Goal: Task Accomplishment & Management: Complete application form

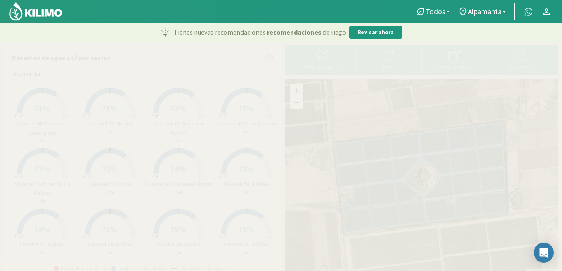
click at [450, 65] on div "Carga mensual" at bounding box center [454, 67] width 61 height 6
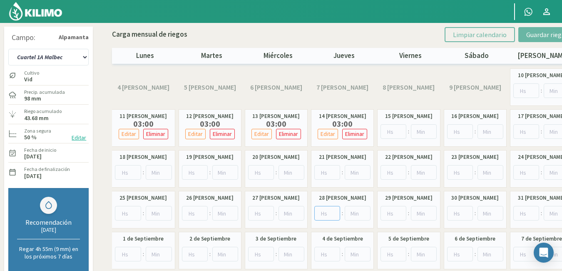
click at [325, 212] on input "number" at bounding box center [327, 213] width 26 height 15
type input "4"
type input "4.5"
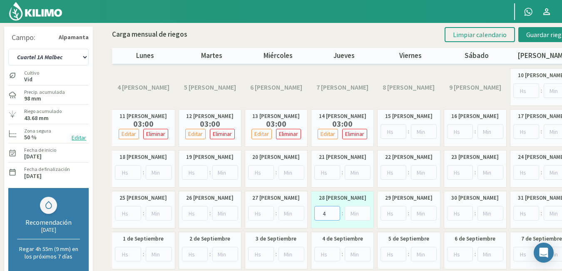
type input "4"
click at [355, 213] on input "number" at bounding box center [358, 213] width 26 height 15
type input "30"
click at [394, 212] on input "number" at bounding box center [394, 213] width 26 height 15
type input "4"
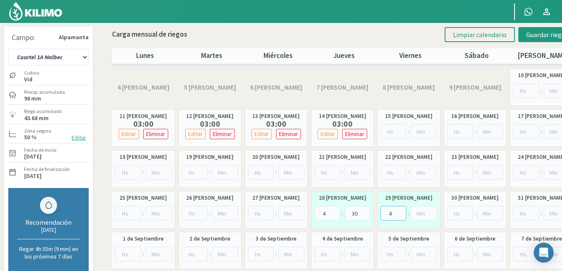
type input "4"
click at [419, 214] on input "number" at bounding box center [424, 213] width 26 height 15
type input "30"
click at [542, 29] on button "Guardar riegos" at bounding box center [548, 34] width 58 height 15
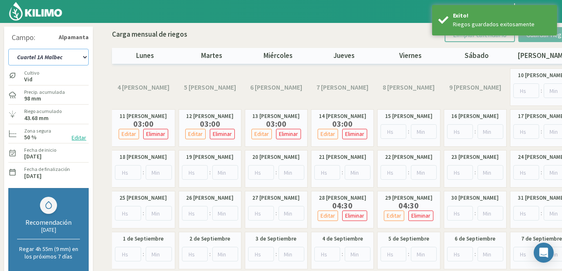
click at [82, 58] on select "Cuartel 1A Malbec Cuartel 1B Malbec Cuartel 1C Malbec Cuartel 2A Sauvignon blan…" at bounding box center [48, 57] width 80 height 17
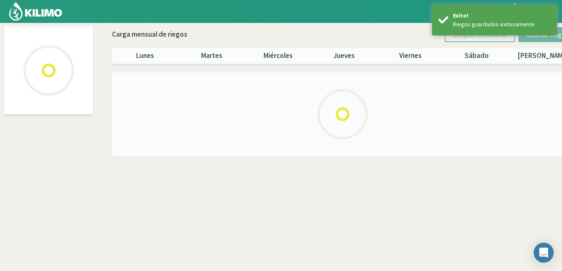
select select "1: Object"
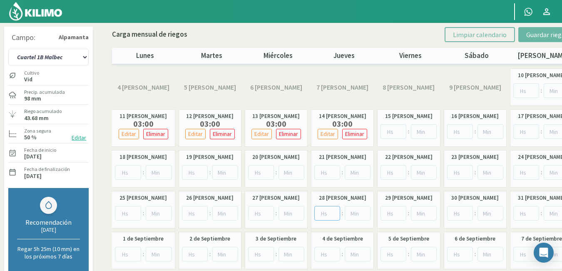
click at [327, 214] on input "number" at bounding box center [327, 213] width 26 height 15
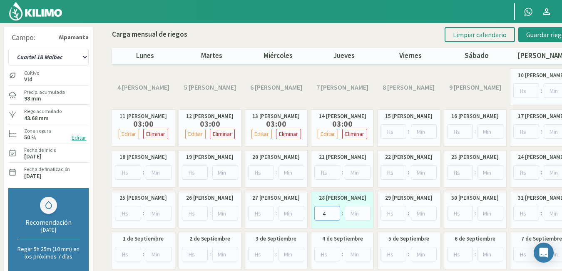
type input "4"
click at [354, 217] on input "number" at bounding box center [358, 213] width 26 height 15
type input "30"
click at [392, 215] on input "number" at bounding box center [394, 213] width 26 height 15
type input "4"
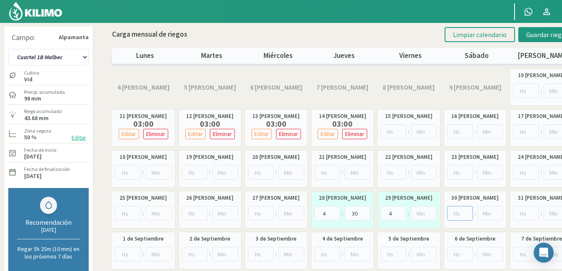
click at [452, 211] on input "number" at bounding box center [460, 213] width 26 height 15
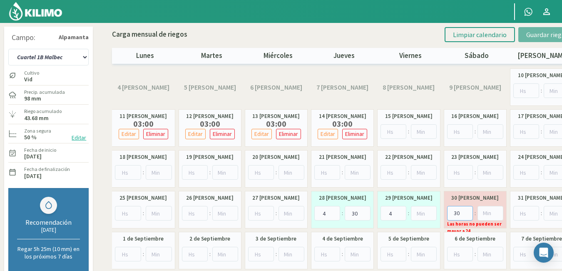
type input "3"
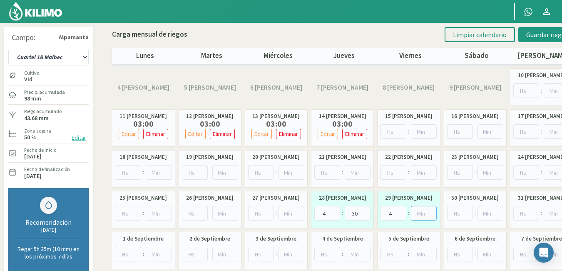
click at [424, 210] on input "number" at bounding box center [424, 213] width 26 height 15
type input "30"
click at [536, 35] on span "Guardar riegos" at bounding box center [548, 34] width 42 height 8
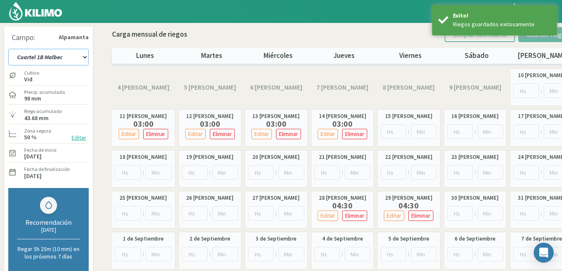
click at [84, 57] on select "Cuartel 1A Malbec Cuartel 1B Malbec Cuartel 1C Malbec Cuartel 2A Sauvignon blan…" at bounding box center [48, 57] width 80 height 17
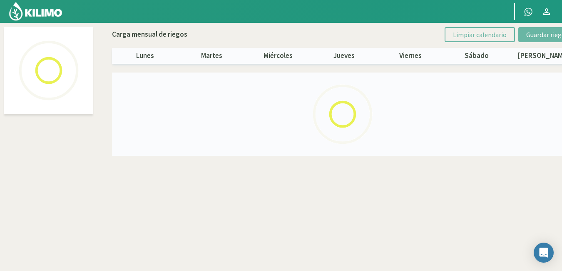
select select "2: Object"
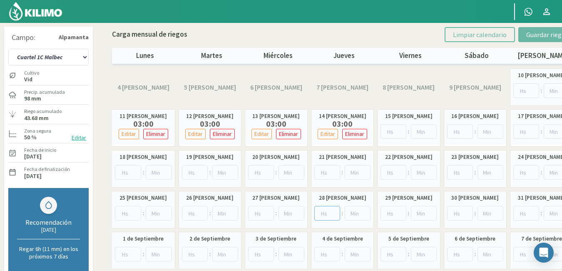
click at [322, 215] on input "number" at bounding box center [327, 213] width 26 height 15
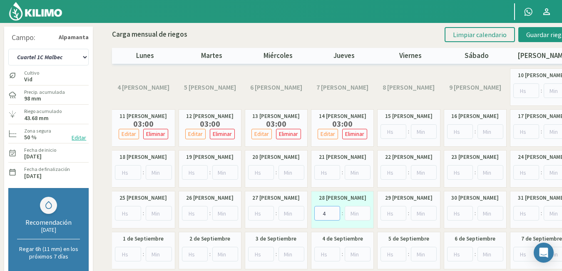
type input "4"
click at [349, 213] on input "number" at bounding box center [358, 213] width 26 height 15
type input "30"
click at [392, 211] on input "number" at bounding box center [394, 213] width 26 height 15
type input "4"
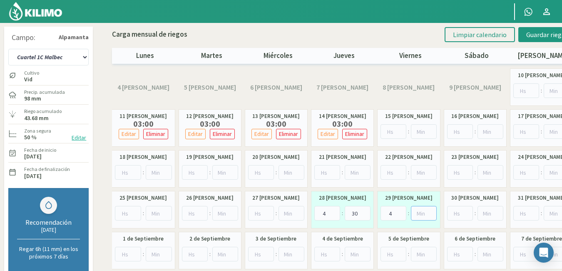
click at [422, 212] on input "number" at bounding box center [424, 213] width 26 height 15
type input "30"
click at [544, 37] on span "Guardar riegos" at bounding box center [548, 34] width 42 height 8
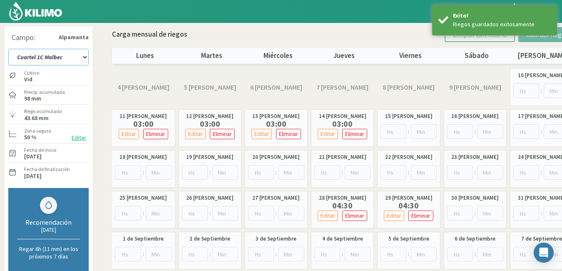
click at [84, 57] on select "Cuartel 1A Malbec Cuartel 1B Malbec Cuartel 1C Malbec Cuartel 2A Sauvignon blan…" at bounding box center [48, 57] width 80 height 17
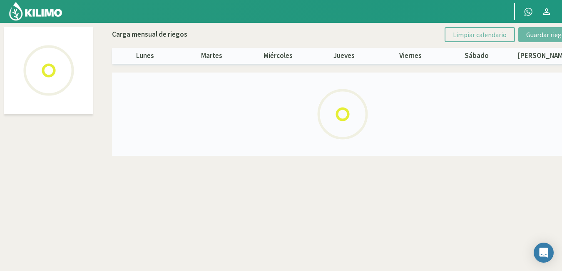
select select "3: Object"
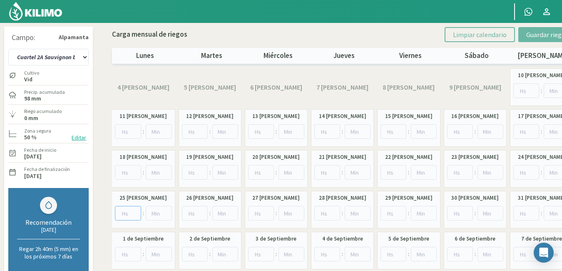
click at [131, 214] on input "number" at bounding box center [128, 213] width 26 height 15
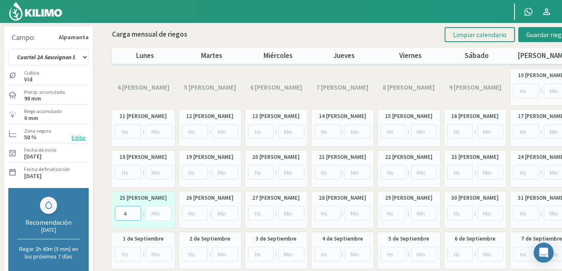
type input "4"
click at [155, 212] on input "number" at bounding box center [159, 213] width 26 height 15
type input "30"
click at [197, 212] on input "number" at bounding box center [195, 213] width 26 height 15
type input "2"
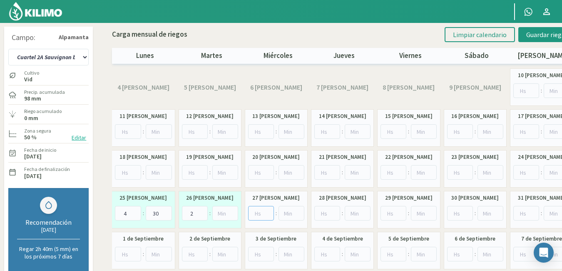
click at [259, 211] on input "number" at bounding box center [261, 213] width 26 height 15
type input "4"
click at [283, 212] on input "number" at bounding box center [292, 213] width 26 height 15
type input "30"
click at [322, 212] on input "number" at bounding box center [327, 213] width 26 height 15
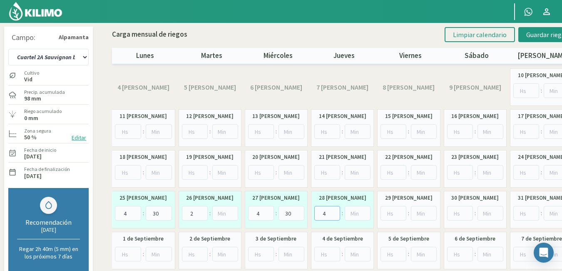
type input "4"
click at [351, 211] on input "number" at bounding box center [358, 213] width 26 height 15
type input "30"
click at [389, 211] on input "number" at bounding box center [394, 213] width 26 height 15
type input "4"
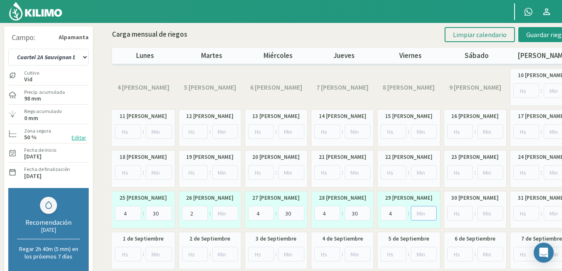
click at [417, 211] on input "number" at bounding box center [424, 213] width 26 height 15
type input "30"
click at [552, 30] on span "Guardar riegos" at bounding box center [548, 34] width 42 height 8
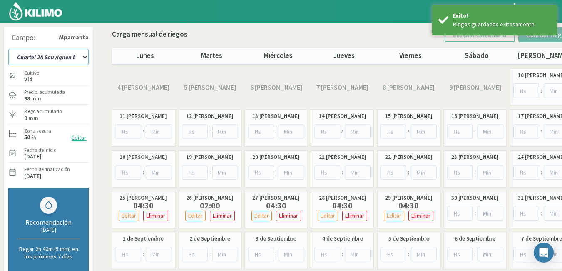
click at [83, 57] on select "Cuartel 1A Malbec Cuartel 1B Malbec Cuartel 1C Malbec Cuartel 2A Sauvignon blan…" at bounding box center [48, 57] width 80 height 17
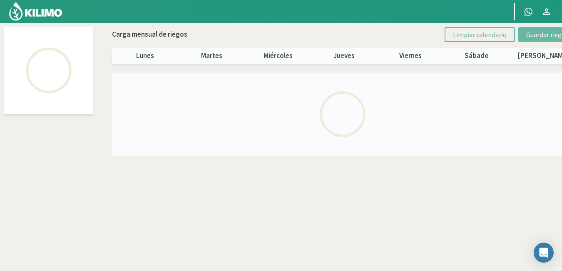
select select "4: Object"
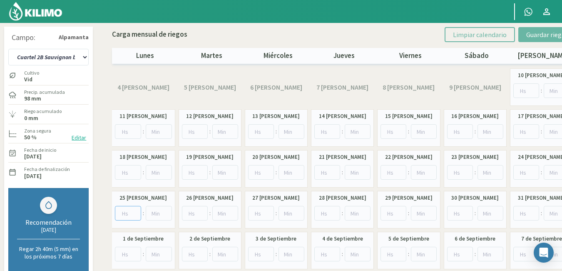
click at [129, 212] on input "number" at bounding box center [128, 213] width 26 height 15
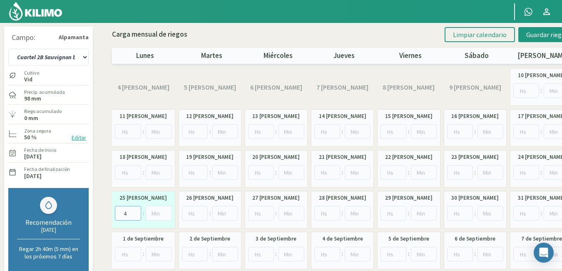
type input "4"
click at [159, 212] on input "number" at bounding box center [159, 213] width 26 height 15
type input "30"
click at [190, 212] on input "number" at bounding box center [195, 213] width 26 height 15
type input "2"
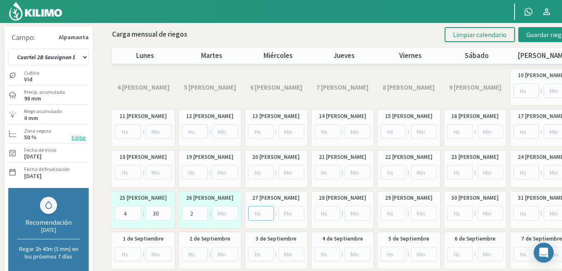
click at [255, 212] on input "number" at bounding box center [261, 213] width 26 height 15
type input "4"
click at [287, 213] on input "number" at bounding box center [292, 213] width 26 height 15
type input "30"
click at [319, 214] on input "number" at bounding box center [327, 213] width 26 height 15
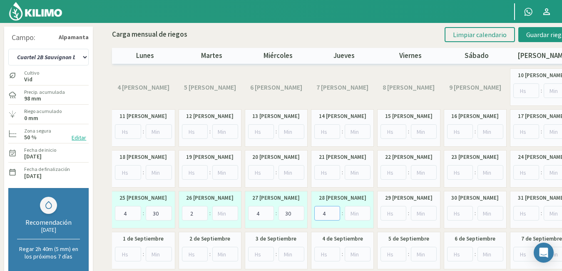
type input "4"
click at [351, 217] on input "number" at bounding box center [358, 213] width 26 height 15
type input "30"
click at [386, 214] on input "number" at bounding box center [394, 213] width 26 height 15
type input "4"
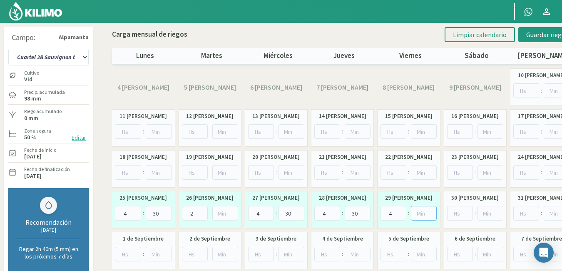
click at [417, 215] on input "number" at bounding box center [424, 213] width 26 height 15
type input "30"
click at [535, 36] on span "Guardar riegos" at bounding box center [548, 34] width 42 height 8
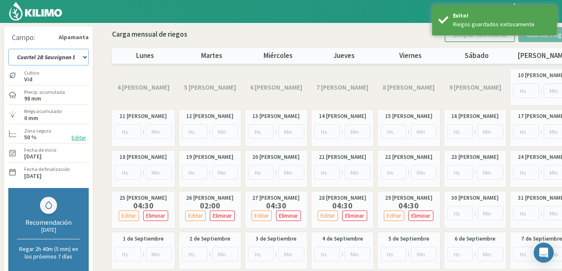
click at [82, 57] on select "Cuartel 1A Malbec Cuartel 1B Malbec Cuartel 1C Malbec Cuartel 2A Sauvignon blan…" at bounding box center [48, 57] width 80 height 17
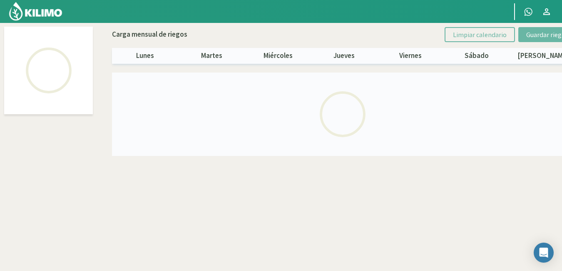
select select "5: Object"
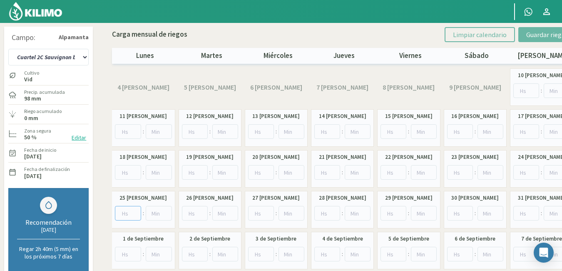
click at [127, 213] on input "number" at bounding box center [128, 213] width 26 height 15
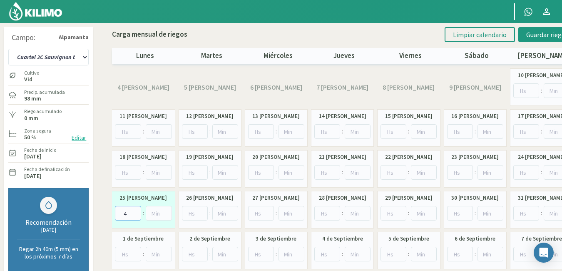
type input "4"
click at [154, 216] on input "number" at bounding box center [159, 213] width 26 height 15
type input "30"
click at [194, 210] on input "number" at bounding box center [195, 213] width 26 height 15
type input "2"
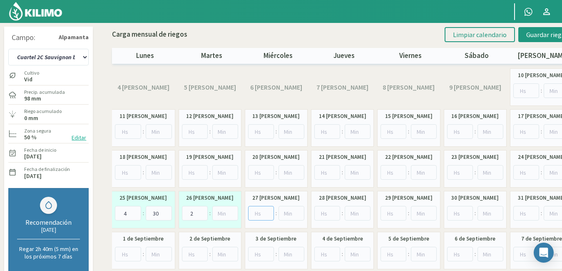
click at [257, 214] on input "number" at bounding box center [261, 213] width 26 height 15
type input "4"
click at [289, 215] on input "number" at bounding box center [292, 213] width 26 height 15
type input "30"
click at [330, 209] on input "number" at bounding box center [327, 213] width 26 height 15
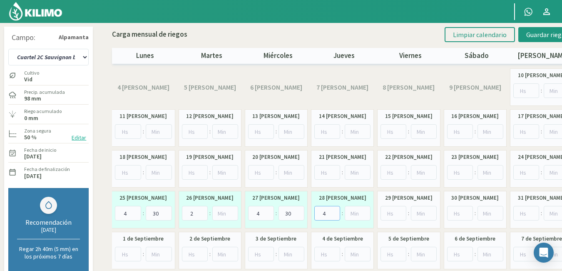
type input "4"
click at [352, 215] on input "number" at bounding box center [358, 213] width 26 height 15
type input "30"
click at [395, 213] on input "number" at bounding box center [394, 213] width 26 height 15
type input "4"
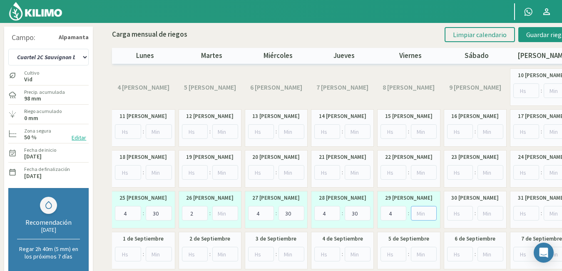
click at [419, 213] on input "number" at bounding box center [424, 213] width 26 height 15
type input "30"
click at [539, 37] on span "Guardar riegos" at bounding box center [548, 34] width 42 height 8
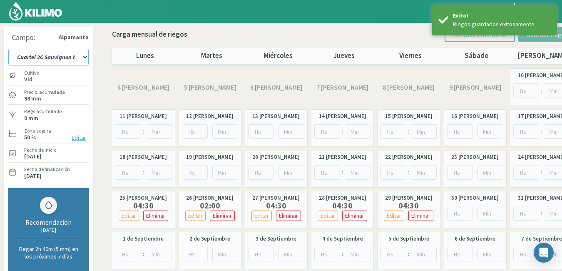
click at [86, 55] on select "Cuartel 1A Malbec Cuartel 1B Malbec Cuartel 1C Malbec Cuartel 2A Sauvignon blan…" at bounding box center [48, 57] width 80 height 17
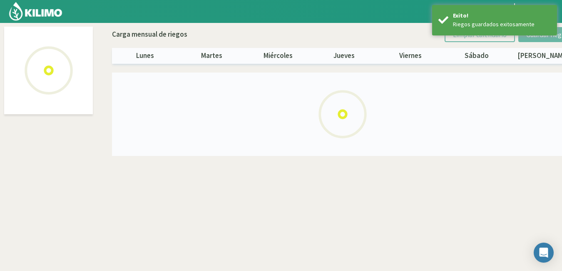
select select "6: Object"
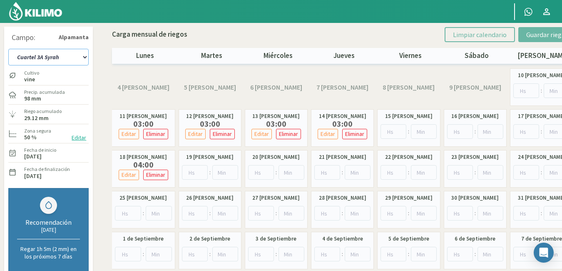
click at [84, 57] on select "Cuartel 1A Malbec Cuartel 1B Malbec Cuartel 1C Malbec Cuartel 2A Sauvignon blan…" at bounding box center [48, 57] width 80 height 17
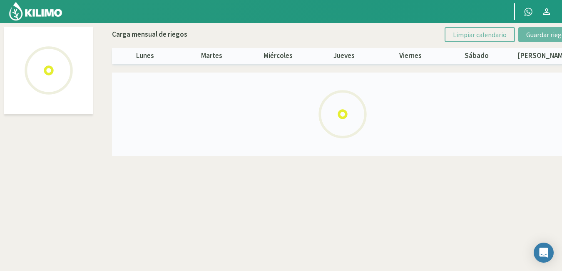
select select "7: Object"
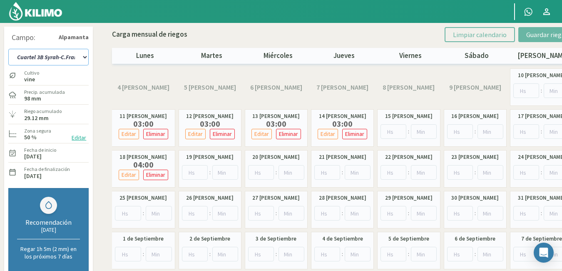
click at [84, 55] on select "Cuartel 1A Malbec Cuartel 1B Malbec Cuartel 1C Malbec Cuartel 2A Sauvignon blan…" at bounding box center [48, 57] width 80 height 17
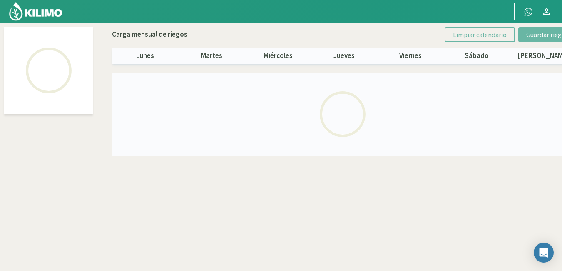
select select "8: Object"
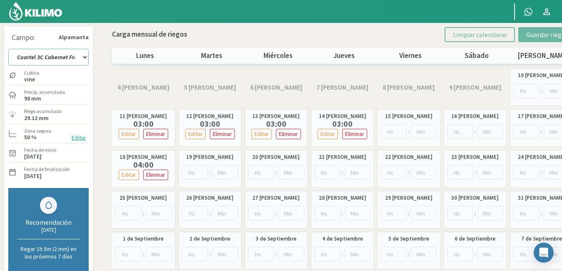
click at [85, 54] on select "Cuartel 1A Malbec Cuartel 1B Malbec Cuartel 1C Malbec Cuartel 2A Sauvignon blan…" at bounding box center [48, 57] width 80 height 17
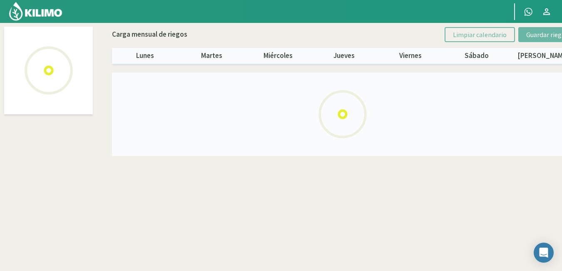
select select "9: Object"
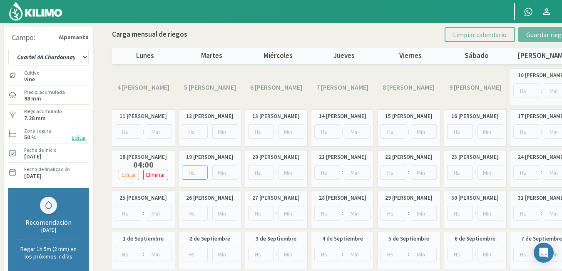
click at [193, 175] on input "number" at bounding box center [195, 172] width 26 height 15
click at [83, 57] on select "Cuartel 1A Malbec Cuartel 1B Malbec Cuartel 1C Malbec Cuartel 2A Sauvignon blan…" at bounding box center [48, 57] width 80 height 17
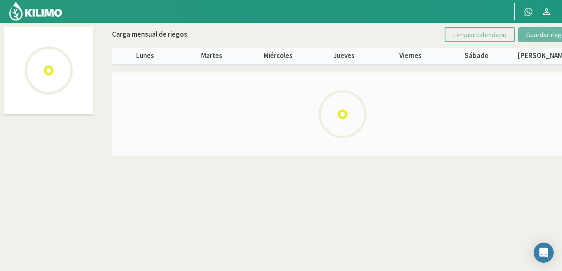
select select "10: Object"
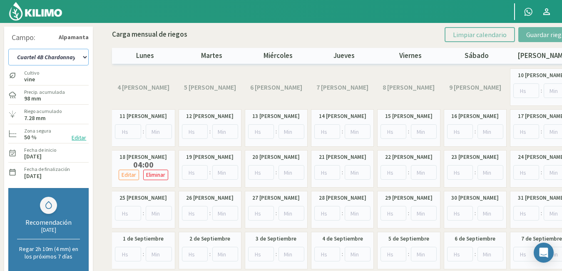
click at [84, 57] on select "Cuartel 1A Malbec Cuartel 1B Malbec Cuartel 1C Malbec Cuartel 2A Sauvignon blan…" at bounding box center [48, 57] width 80 height 17
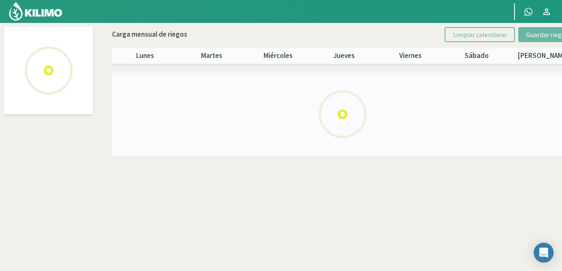
select select "11: Object"
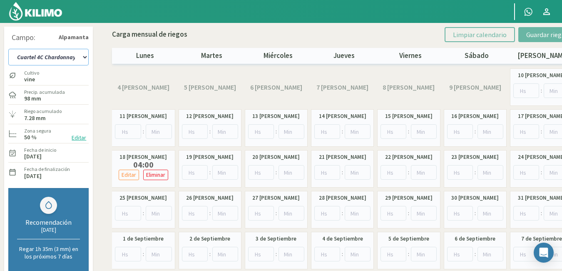
click at [86, 55] on select "Cuartel 1A Malbec Cuartel 1B Malbec Cuartel 1C Malbec Cuartel 2A Sauvignon blan…" at bounding box center [48, 57] width 80 height 17
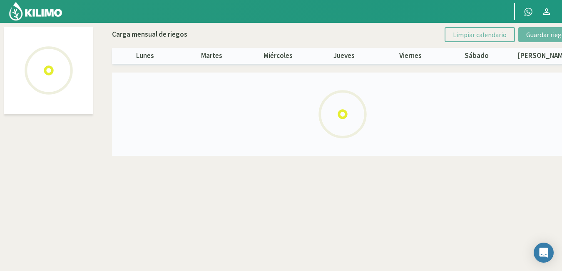
select select "12: Object"
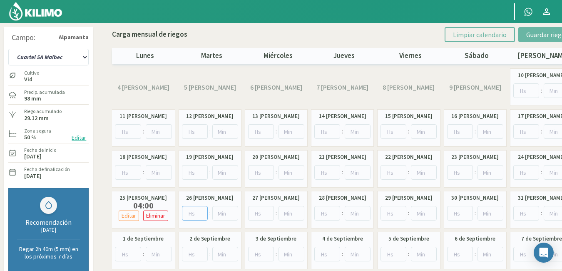
click at [195, 213] on input "number" at bounding box center [195, 213] width 26 height 15
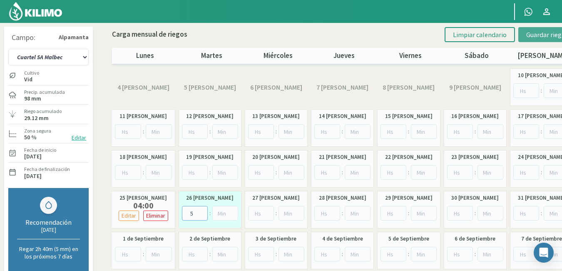
type input "5"
click at [546, 31] on span "Guardar riegos" at bounding box center [548, 34] width 42 height 8
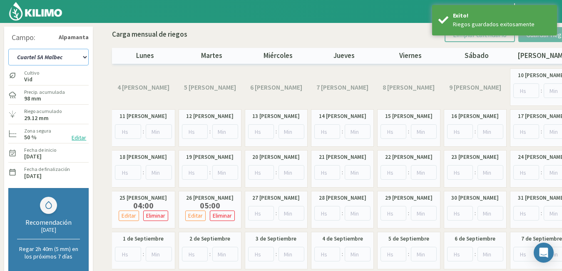
click at [82, 57] on select "Cuartel 1A Malbec Cuartel 1B Malbec Cuartel 1C Malbec Cuartel 2A Sauvignon blan…" at bounding box center [48, 57] width 80 height 17
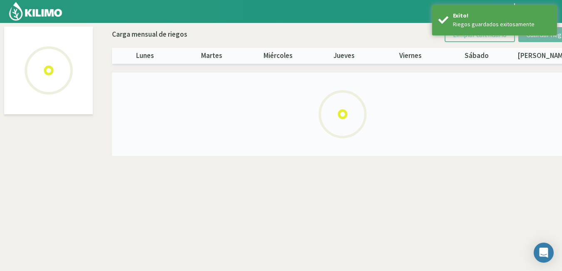
select select "13: Object"
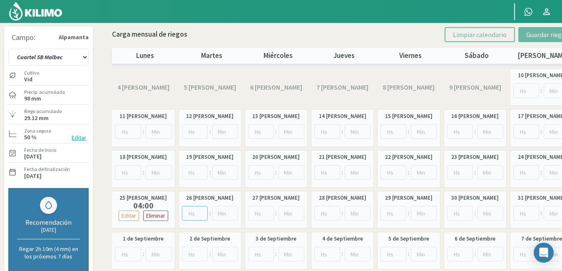
click at [196, 212] on input "number" at bounding box center [195, 213] width 26 height 15
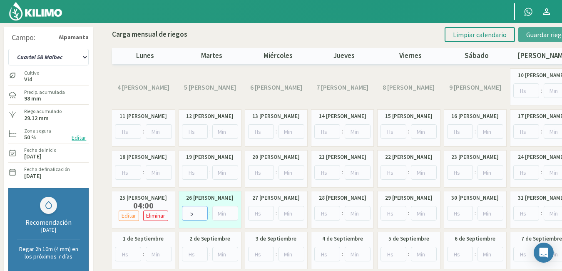
type input "5"
click at [552, 32] on span "Guardar riegos" at bounding box center [548, 34] width 42 height 8
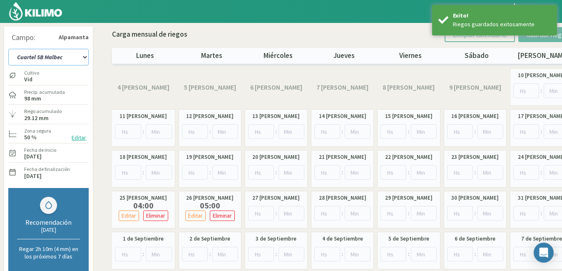
click at [83, 58] on select "Cuartel 1A Malbec Cuartel 1B Malbec Cuartel 1C Malbec Cuartel 2A Sauvignon blan…" at bounding box center [48, 57] width 80 height 17
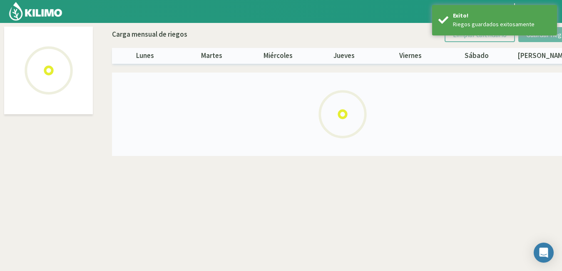
select select "14: Object"
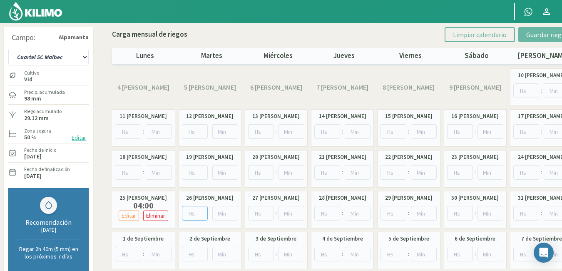
click at [192, 212] on input "number" at bounding box center [195, 213] width 26 height 15
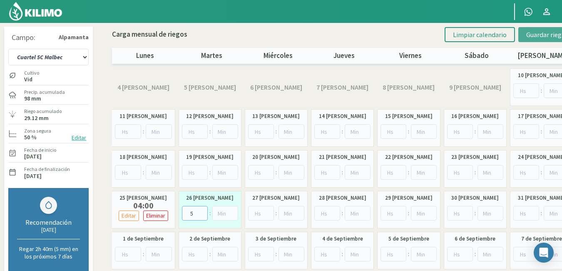
type input "5"
click at [545, 33] on span "Guardar riegos" at bounding box center [548, 34] width 42 height 8
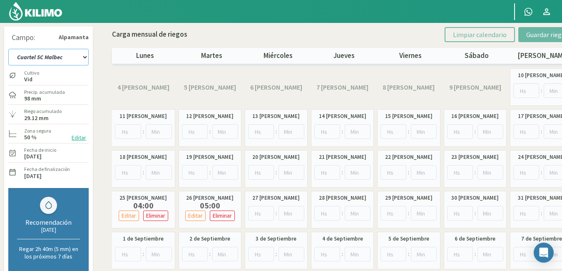
click at [82, 55] on select "Cuartel 1A Malbec Cuartel 1B Malbec Cuartel 1C Malbec Cuartel 2A Sauvignon blan…" at bounding box center [48, 57] width 80 height 17
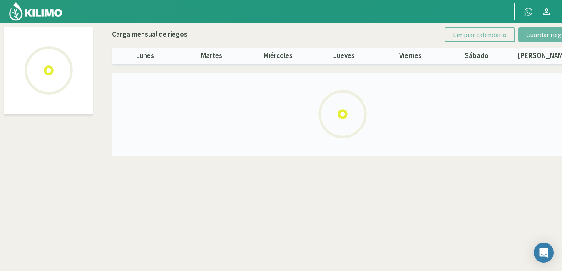
select select "15: Object"
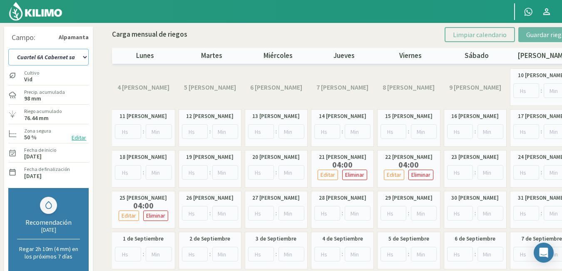
click at [82, 57] on select "Cuartel 1A Malbec Cuartel 1B Malbec Cuartel 1C Malbec Cuartel 2A Sauvignon blan…" at bounding box center [48, 57] width 80 height 17
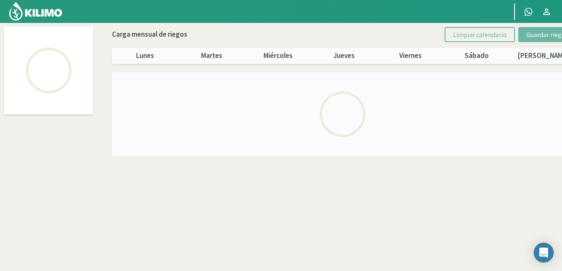
select select "16: Object"
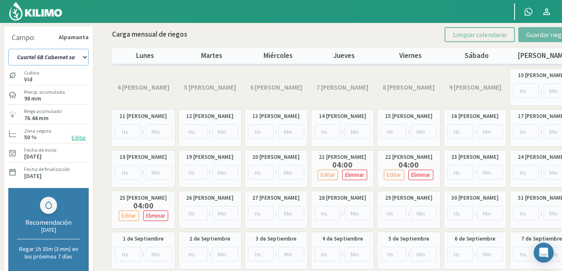
click at [83, 55] on select "Cuartel 1A Malbec Cuartel 1B Malbec Cuartel 1C Malbec Cuartel 2A Sauvignon blan…" at bounding box center [48, 57] width 80 height 17
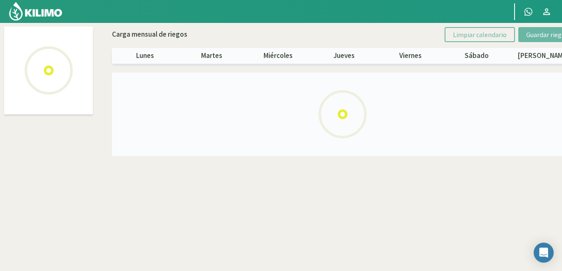
select select "17: Object"
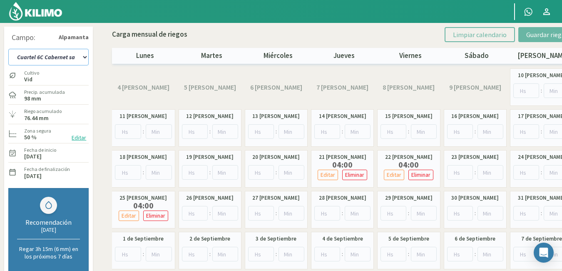
click at [85, 55] on select "Cuartel 1A Malbec Cuartel 1B Malbec Cuartel 1C Malbec Cuartel 2A Sauvignon blan…" at bounding box center [48, 57] width 80 height 17
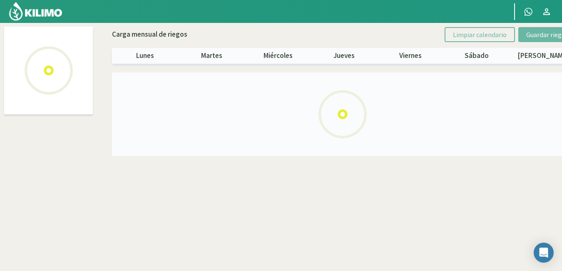
select select "18: Object"
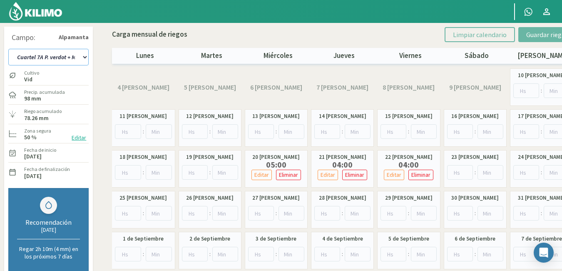
click at [85, 57] on select "Cuartel 1A Malbec Cuartel 1B Malbec Cuartel 1C Malbec Cuartel 2A Sauvignon blan…" at bounding box center [48, 57] width 80 height 17
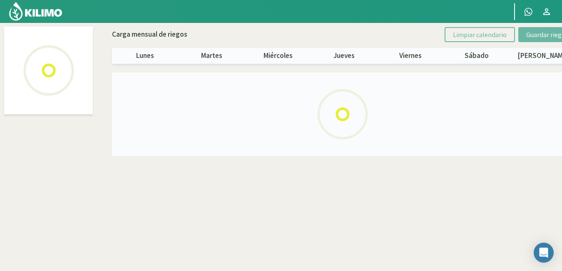
select select "19: Object"
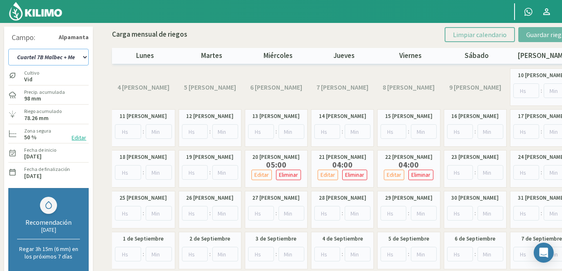
click at [87, 55] on select "Cuartel 1A Malbec Cuartel 1B Malbec Cuartel 1C Malbec Cuartel 2A Sauvignon blan…" at bounding box center [48, 57] width 80 height 17
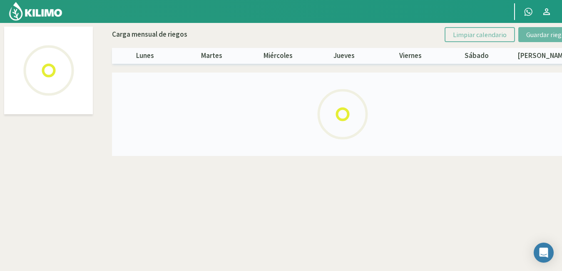
select select "20: Object"
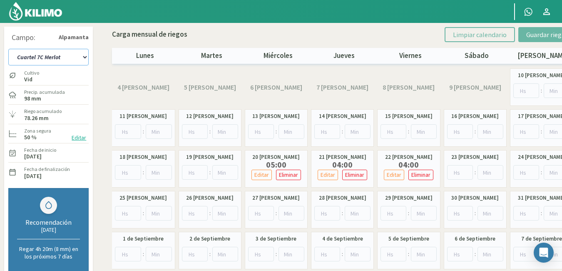
click at [85, 57] on select "Cuartel 1A Malbec Cuartel 1B Malbec Cuartel 1C Malbec Cuartel 2A Sauvignon blan…" at bounding box center [48, 57] width 80 height 17
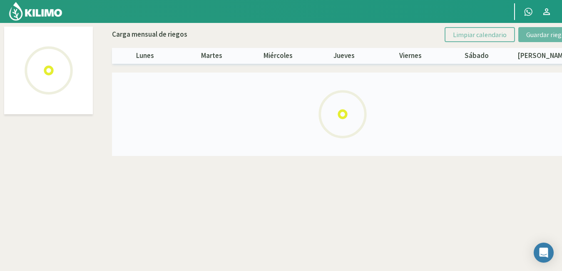
select select "21: Object"
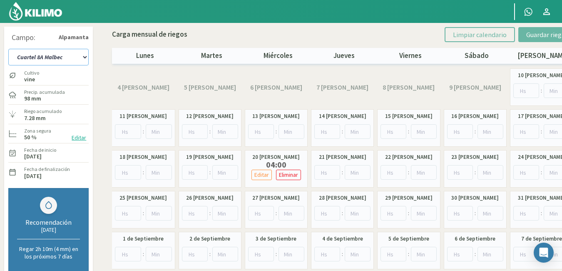
click at [87, 55] on select "Cuartel 1A Malbec Cuartel 1B Malbec Cuartel 1C Malbec Cuartel 2A Sauvignon blan…" at bounding box center [48, 57] width 80 height 17
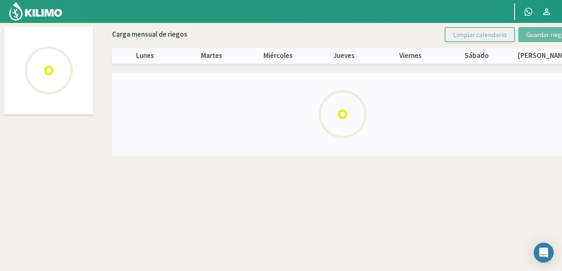
select select "22: Object"
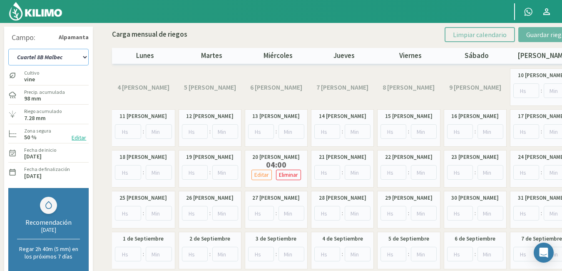
click at [85, 56] on select "Cuartel 1A Malbec Cuartel 1B Malbec Cuartel 1C Malbec Cuartel 2A Sauvignon blan…" at bounding box center [48, 57] width 80 height 17
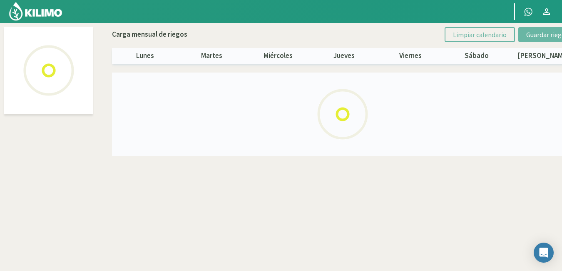
select select "23: Object"
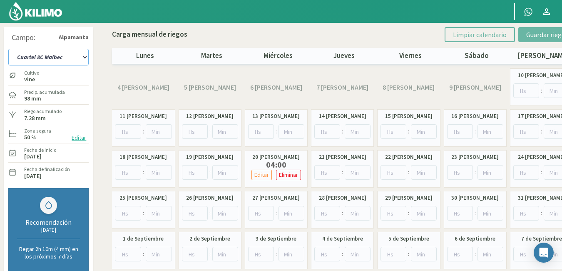
click at [85, 55] on select "Cuartel 1A Malbec Cuartel 1B Malbec Cuartel 1C Malbec Cuartel 2A Sauvignon blan…" at bounding box center [48, 57] width 80 height 17
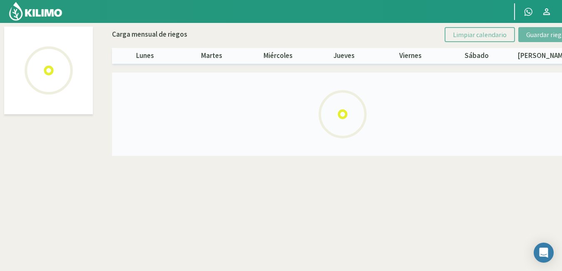
select select "24: Object"
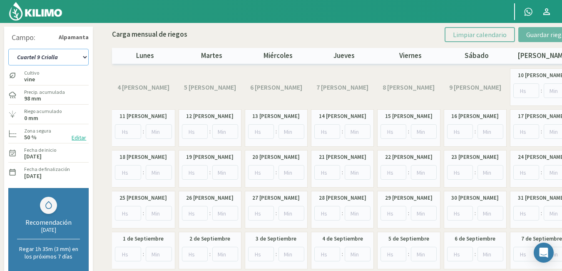
click at [87, 57] on select "Cuartel 1A Malbec Cuartel 1B Malbec Cuartel 1C Malbec Cuartel 2A Sauvignon blan…" at bounding box center [48, 57] width 80 height 17
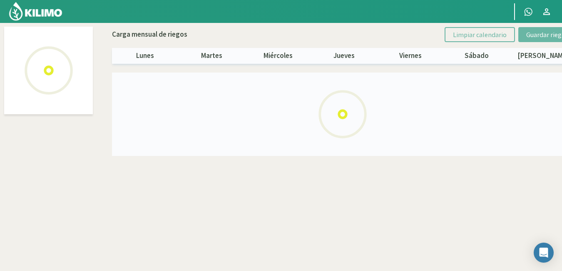
select select "25: Object"
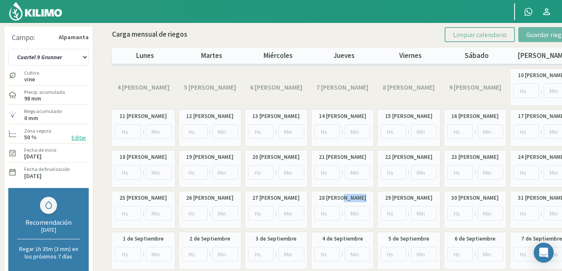
drag, startPoint x: 348, startPoint y: 203, endPoint x: 328, endPoint y: 215, distance: 23.0
click at [328, 215] on div "28 de Agosto :" at bounding box center [342, 209] width 63 height 37
click at [328, 215] on input "number" at bounding box center [327, 213] width 26 height 15
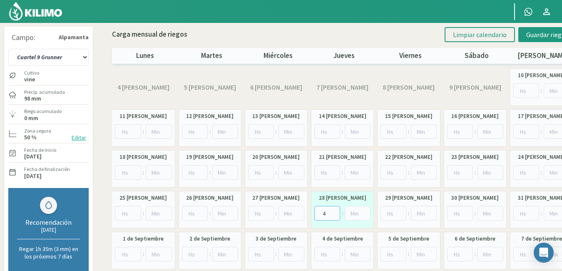
type input "4"
click at [357, 215] on input "number" at bounding box center [358, 213] width 26 height 15
type input "30"
click at [390, 210] on input "number" at bounding box center [394, 213] width 26 height 15
type input "4"
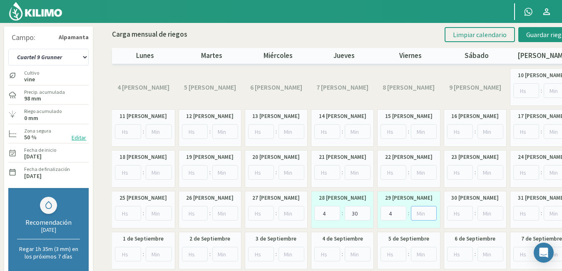
click at [420, 213] on input "number" at bounding box center [424, 213] width 26 height 15
type input "30"
click at [559, 36] on span "Guardar riegos" at bounding box center [548, 34] width 42 height 8
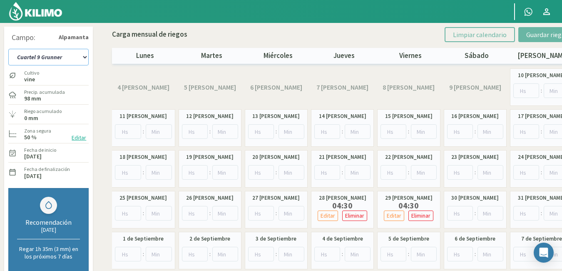
click at [85, 60] on select "Cuartel 1A Malbec Cuartel 1B Malbec Cuartel 1C Malbec Cuartel 2A Sauvignon blan…" at bounding box center [48, 57] width 80 height 17
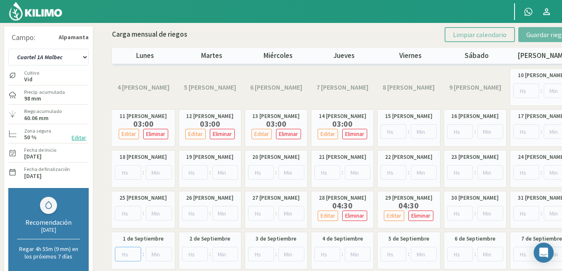
click at [126, 253] on input "number" at bounding box center [128, 254] width 26 height 15
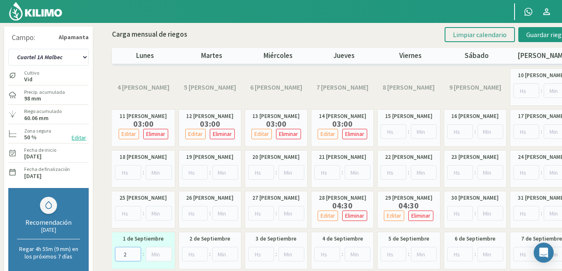
type input "2"
click at [190, 252] on input "number" at bounding box center [195, 254] width 26 height 15
type input "2"
click at [262, 253] on input "number" at bounding box center [261, 254] width 26 height 15
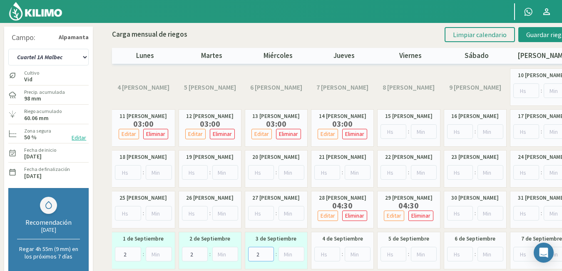
type input "2"
click at [324, 258] on input "number" at bounding box center [327, 254] width 26 height 15
type input "2"
click at [389, 252] on input "number" at bounding box center [394, 254] width 26 height 15
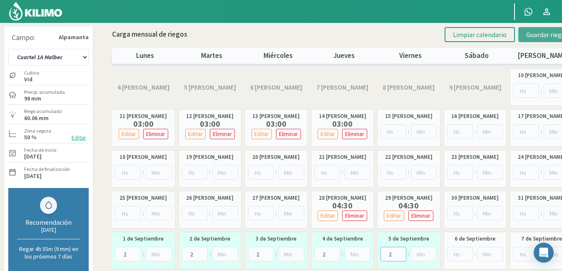
type input "2"
click at [544, 37] on span "Guardar riegos" at bounding box center [548, 34] width 42 height 8
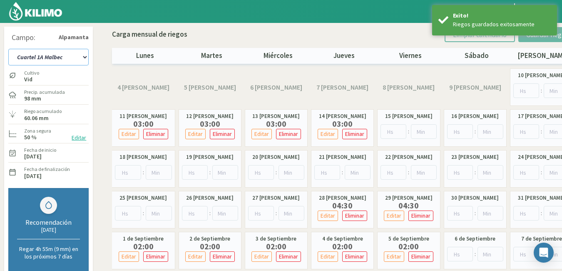
click at [83, 56] on select "Cuartel 1A Malbec Cuartel 1B Malbec Cuartel 1C Malbec Cuartel 2A Sauvignon blan…" at bounding box center [48, 57] width 80 height 17
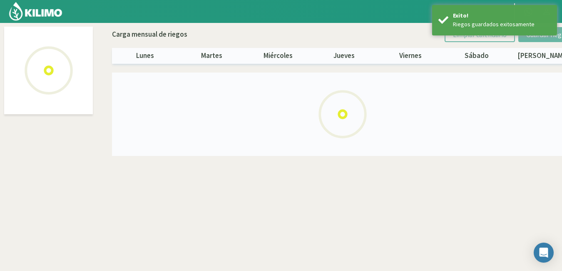
select select "1: Object"
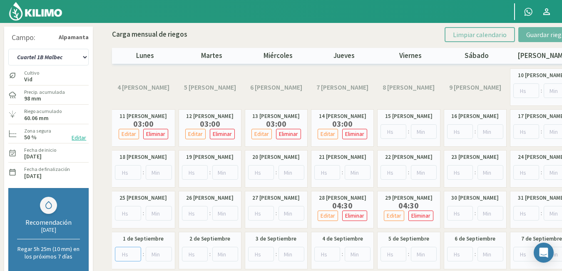
click at [128, 252] on input "number" at bounding box center [128, 254] width 26 height 15
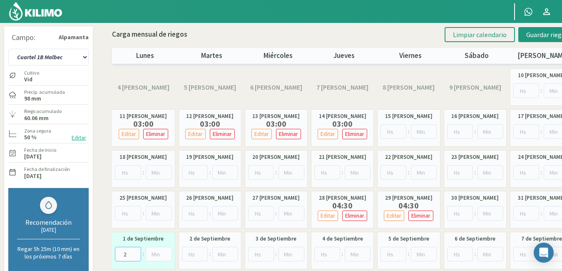
type input "2"
click at [192, 252] on input "number" at bounding box center [195, 254] width 26 height 15
type input "2"
click at [258, 254] on input "number" at bounding box center [261, 254] width 26 height 15
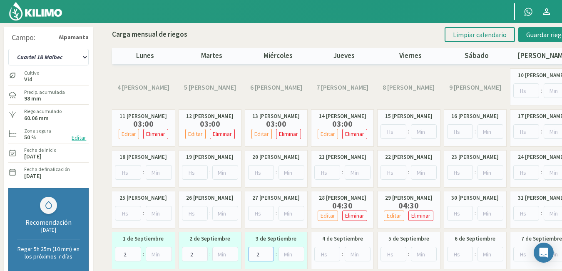
type input "2"
click at [323, 252] on input "number" at bounding box center [327, 254] width 26 height 15
type input "2"
click at [389, 251] on input "number" at bounding box center [394, 254] width 26 height 15
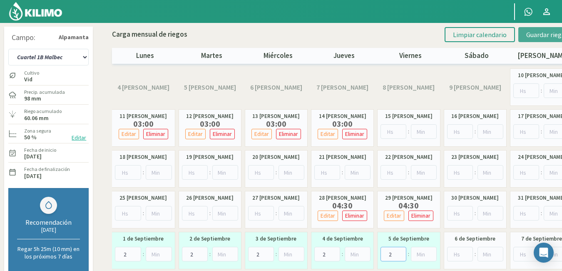
type input "2"
click at [537, 36] on span "Guardar riegos" at bounding box center [548, 34] width 42 height 8
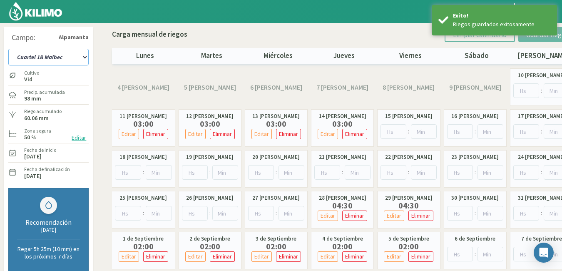
click at [84, 57] on select "Cuartel 1A Malbec Cuartel 1B Malbec Cuartel 1C Malbec Cuartel 2A Sauvignon blan…" at bounding box center [48, 57] width 80 height 17
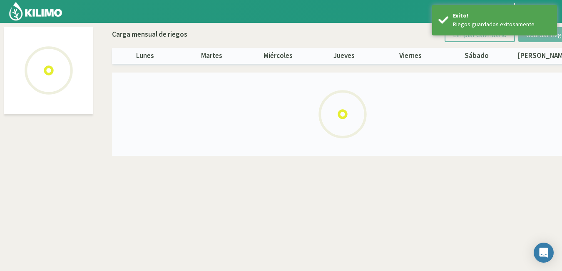
select select "2: Object"
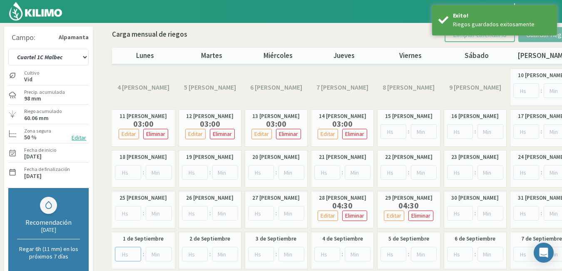
click at [129, 254] on input "number" at bounding box center [128, 254] width 26 height 15
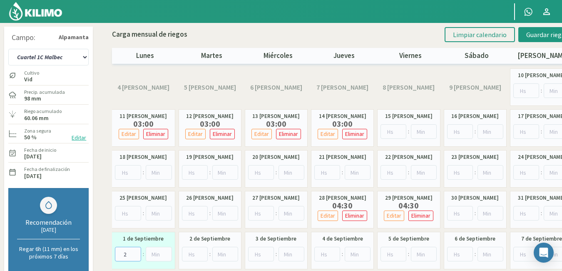
type input "2"
click at [194, 254] on input "number" at bounding box center [195, 254] width 26 height 15
type input "2"
click at [250, 254] on input "number" at bounding box center [261, 254] width 26 height 15
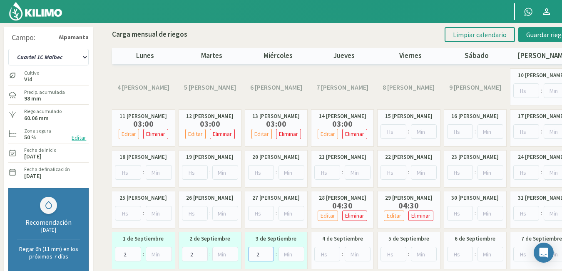
type input "2"
click at [321, 251] on input "number" at bounding box center [327, 254] width 26 height 15
type input "2"
click at [391, 252] on input "number" at bounding box center [394, 254] width 26 height 15
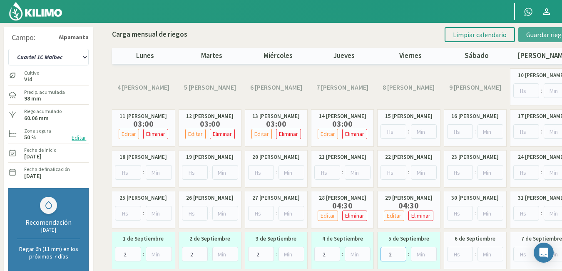
type input "2"
click at [543, 31] on span "Guardar riegos" at bounding box center [548, 34] width 42 height 8
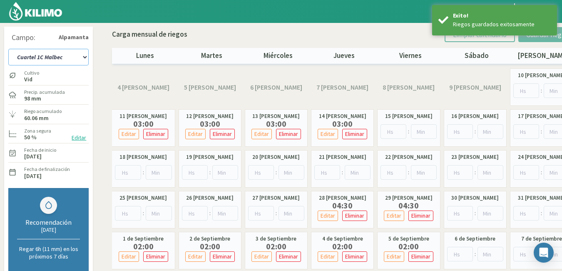
click at [82, 56] on select "Cuartel 1A Malbec Cuartel 1B Malbec Cuartel 1C Malbec Cuartel 2A Sauvignon blan…" at bounding box center [48, 57] width 80 height 17
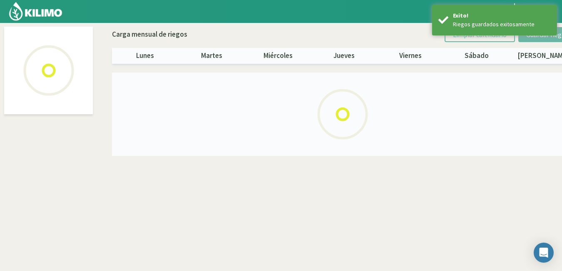
select select "3: Object"
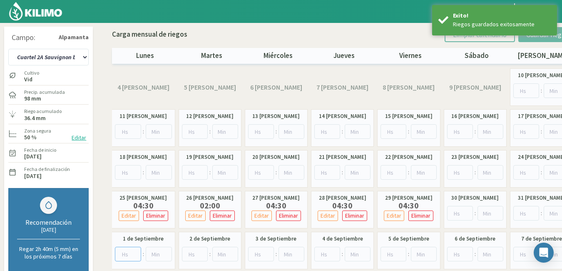
click at [125, 256] on input "number" at bounding box center [128, 254] width 26 height 15
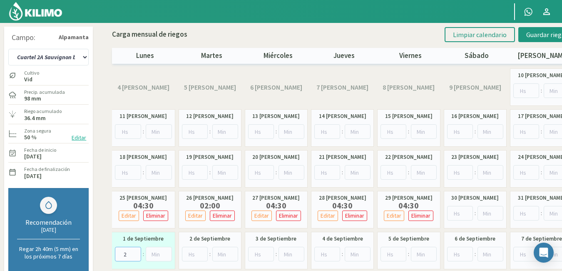
type input "2"
click at [196, 257] on input "number" at bounding box center [195, 254] width 26 height 15
type input "2"
click at [255, 256] on input "number" at bounding box center [261, 254] width 26 height 15
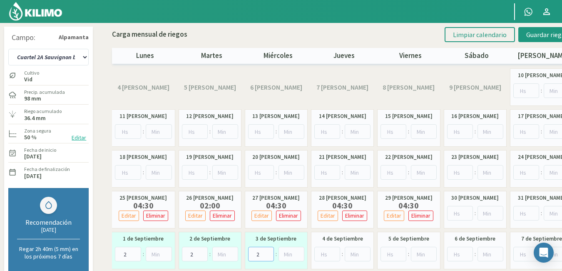
type input "2"
click at [327, 254] on input "number" at bounding box center [327, 254] width 26 height 15
type input "2"
click at [387, 254] on input "number" at bounding box center [394, 254] width 26 height 15
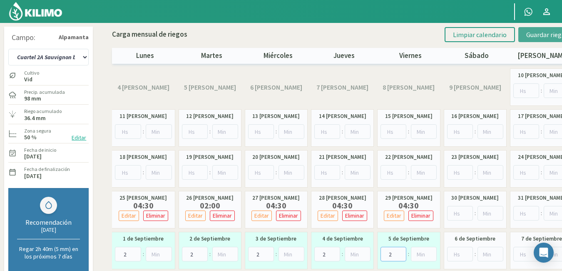
type input "2"
click at [535, 38] on span "Guardar riegos" at bounding box center [548, 34] width 42 height 8
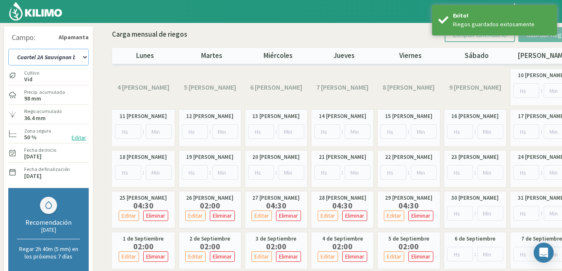
click at [81, 58] on select "Cuartel 1A Malbec Cuartel 1B Malbec Cuartel 1C Malbec Cuartel 2A Sauvignon blan…" at bounding box center [48, 57] width 80 height 17
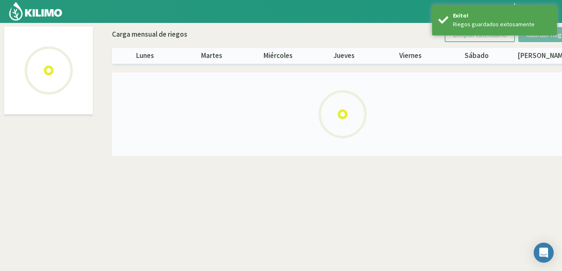
select select "4: Object"
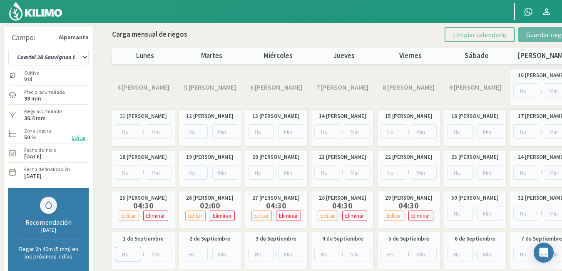
click at [127, 252] on input "number" at bounding box center [128, 254] width 26 height 15
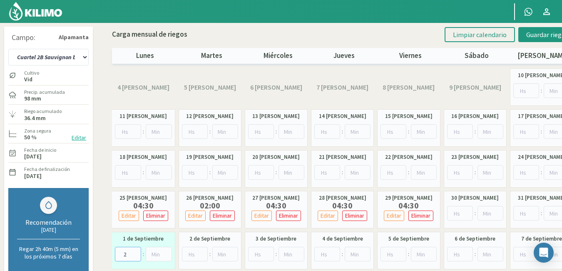
type input "2"
click at [189, 257] on input "number" at bounding box center [195, 254] width 26 height 15
type input "2"
click at [257, 253] on input "number" at bounding box center [261, 254] width 26 height 15
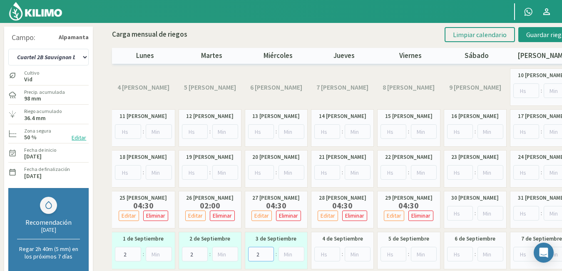
type input "2"
click at [326, 255] on input "number" at bounding box center [327, 254] width 26 height 15
type input "2"
click at [392, 255] on input "number" at bounding box center [394, 254] width 26 height 15
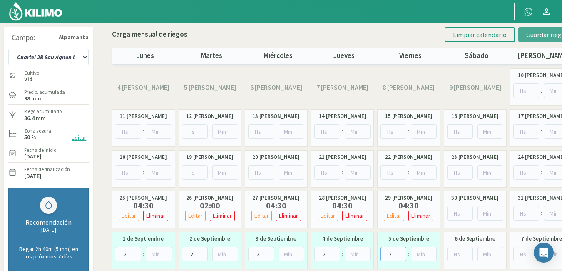
type input "2"
click at [549, 33] on span "Guardar riegos" at bounding box center [548, 34] width 42 height 8
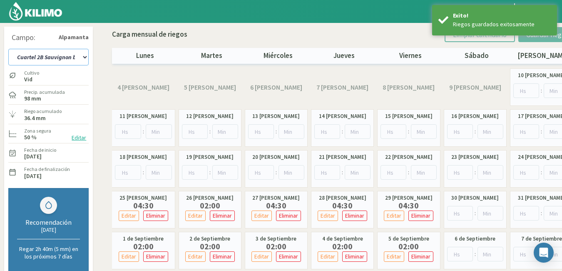
click at [81, 57] on select "Cuartel 1A Malbec Cuartel 1B Malbec Cuartel 1C Malbec Cuartel 2A Sauvignon blan…" at bounding box center [48, 57] width 80 height 17
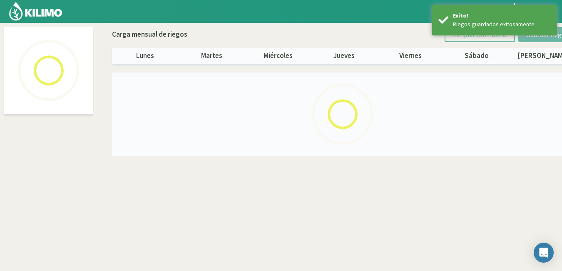
select select "5: Object"
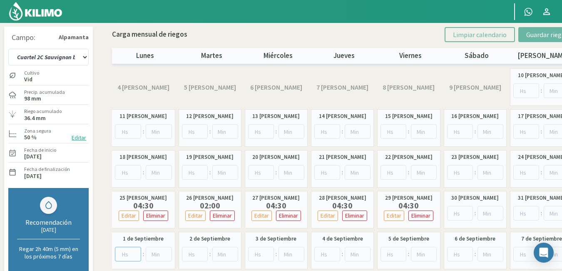
click at [127, 257] on input "number" at bounding box center [128, 254] width 26 height 15
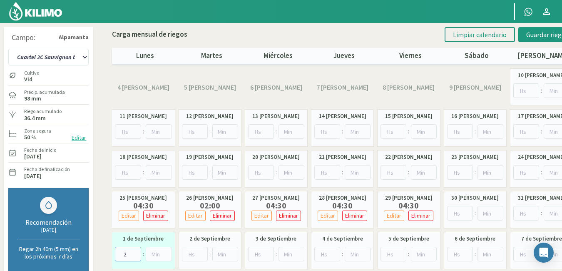
type input "2"
click at [191, 253] on input "number" at bounding box center [195, 254] width 26 height 15
type input "2"
click at [258, 252] on input "number" at bounding box center [261, 254] width 26 height 15
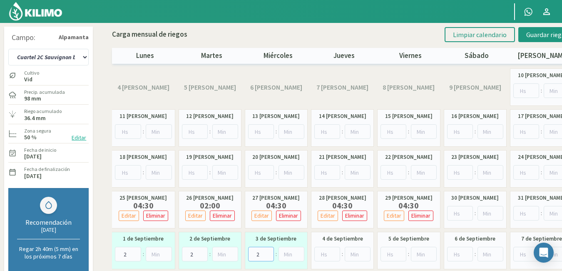
type input "2"
click at [317, 253] on input "number" at bounding box center [327, 254] width 26 height 15
type input "2"
click at [384, 258] on input "number" at bounding box center [394, 254] width 26 height 15
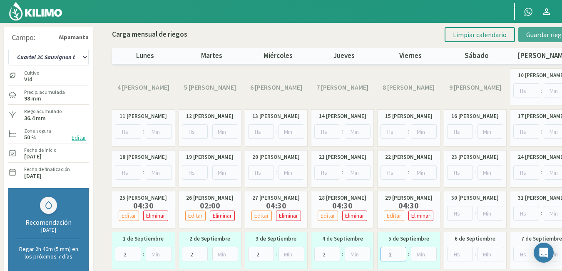
type input "2"
click at [543, 38] on span "Guardar riegos" at bounding box center [548, 34] width 42 height 8
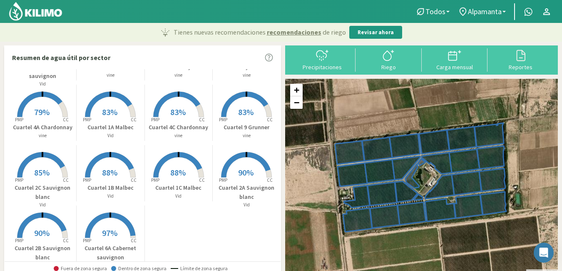
scroll to position [249, 0]
